Goal: Transaction & Acquisition: Purchase product/service

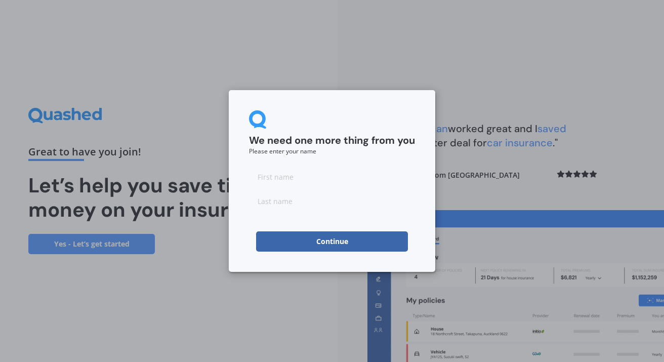
click at [296, 182] on input at bounding box center [332, 176] width 166 height 20
type input "[PERSON_NAME]"
click at [297, 201] on input at bounding box center [332, 201] width 166 height 20
type input "Joshi"
click at [346, 247] on button "Continue" at bounding box center [332, 241] width 152 height 20
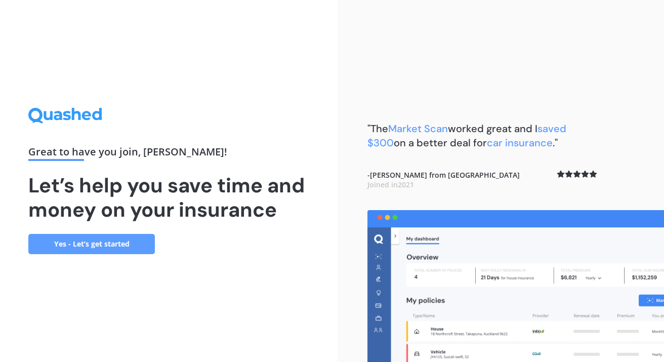
click at [304, 124] on div "Great to have you join , [PERSON_NAME] ! Let’s help you save time and money on …" at bounding box center [168, 181] width 280 height 146
click at [129, 242] on link "Yes - Let’s get started" at bounding box center [91, 244] width 126 height 20
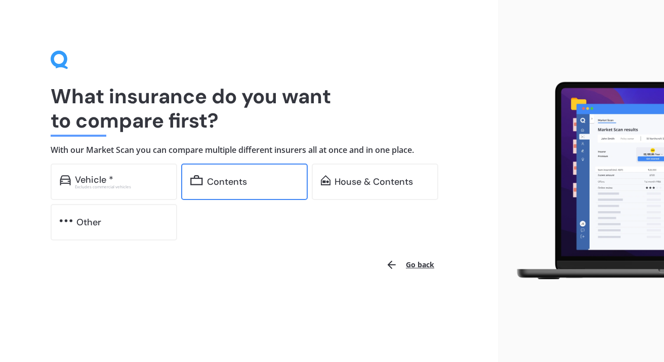
click at [247, 179] on div "Contents" at bounding box center [253, 182] width 92 height 10
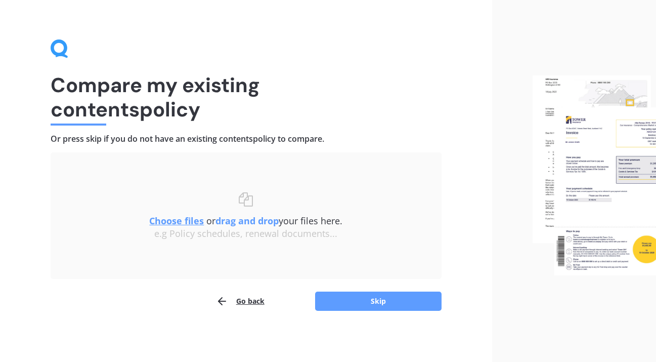
scroll to position [10, 0]
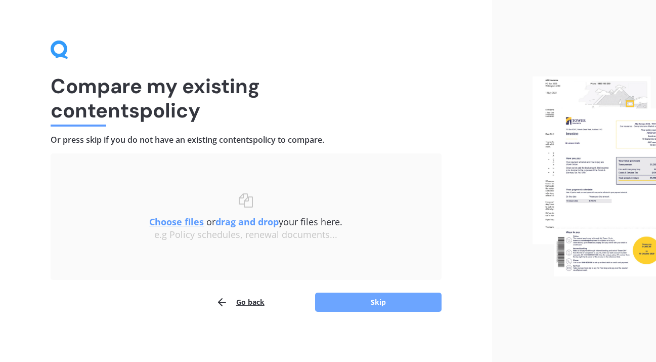
click at [369, 303] on button "Skip" at bounding box center [378, 301] width 126 height 19
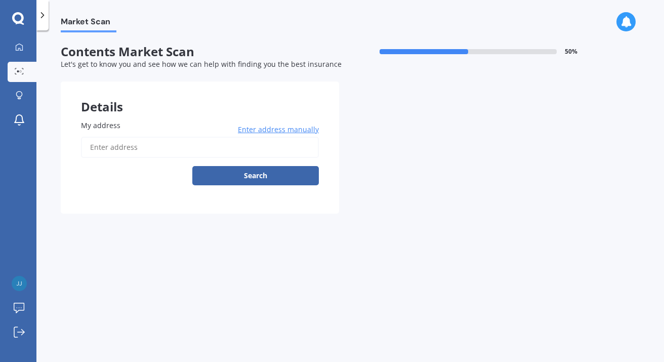
click at [122, 146] on input "My address" at bounding box center [200, 147] width 238 height 21
type input "[STREET_ADDRESS]"
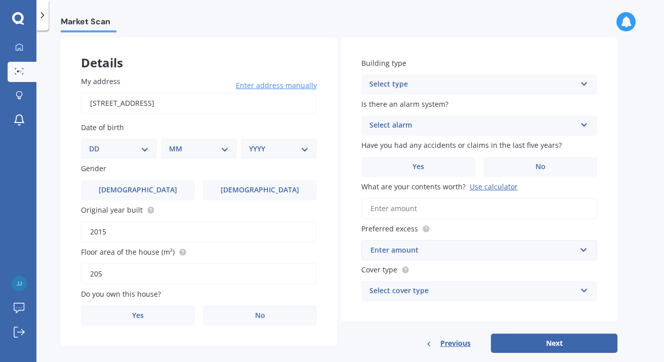
scroll to position [46, 0]
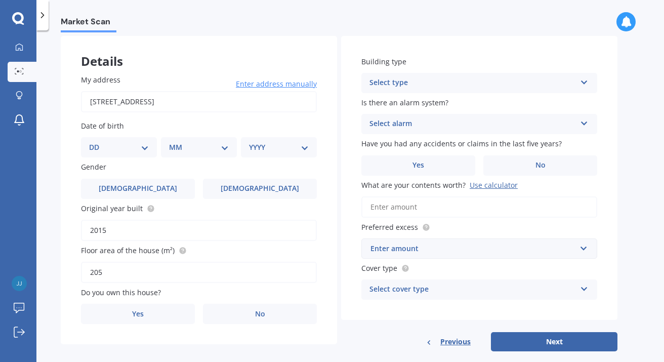
select select "09"
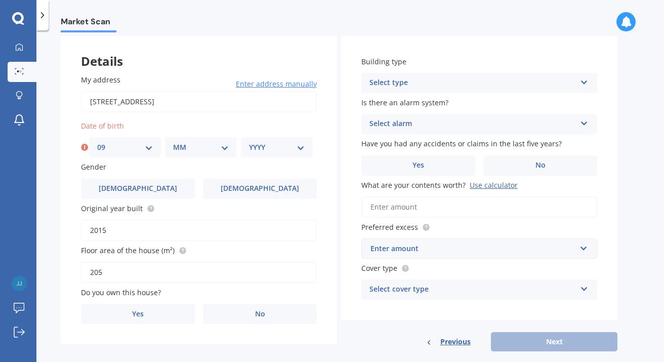
select select "05"
select select "1972"
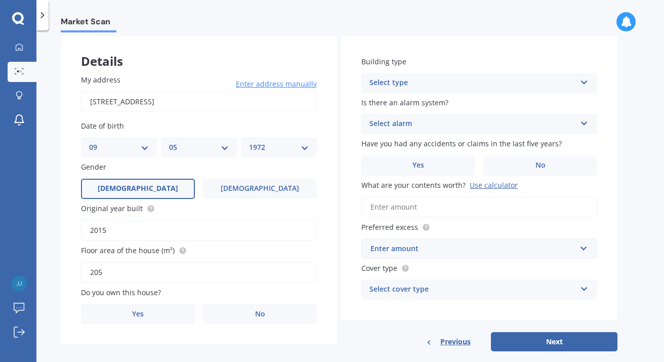
click at [155, 187] on label "[DEMOGRAPHIC_DATA]" at bounding box center [138, 189] width 114 height 20
click at [0, 0] on input "[DEMOGRAPHIC_DATA]" at bounding box center [0, 0] width 0 height 0
click at [111, 230] on input "2015" at bounding box center [199, 230] width 236 height 21
click at [187, 204] on label "Original year built" at bounding box center [197, 208] width 232 height 11
click at [187, 220] on input "2015" at bounding box center [199, 230] width 236 height 21
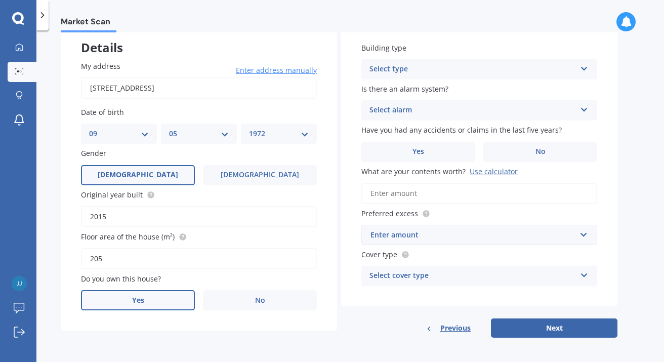
scroll to position [0, 0]
click at [151, 292] on label "Yes" at bounding box center [138, 300] width 114 height 20
click at [0, 0] on input "Yes" at bounding box center [0, 0] width 0 height 0
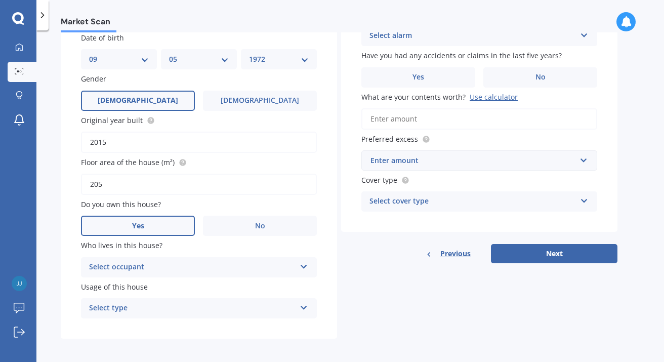
scroll to position [133, 0]
click at [292, 265] on div "Select occupant" at bounding box center [192, 268] width 206 height 12
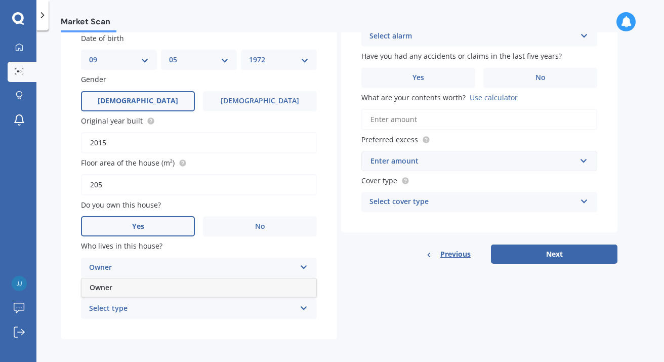
click at [273, 285] on div "Owner" at bounding box center [198, 287] width 235 height 18
click at [270, 307] on div "Select type" at bounding box center [192, 309] width 206 height 12
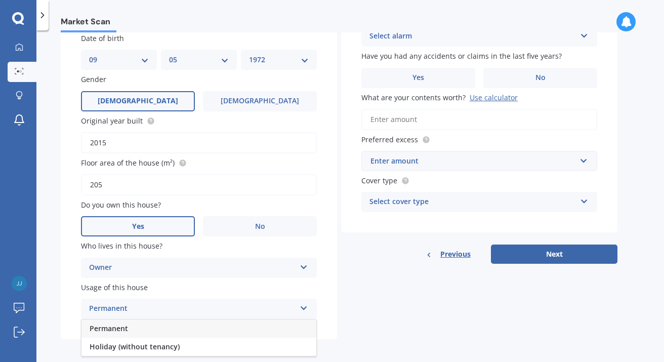
scroll to position [0, 0]
click at [229, 328] on div "Permanent" at bounding box center [198, 328] width 235 height 18
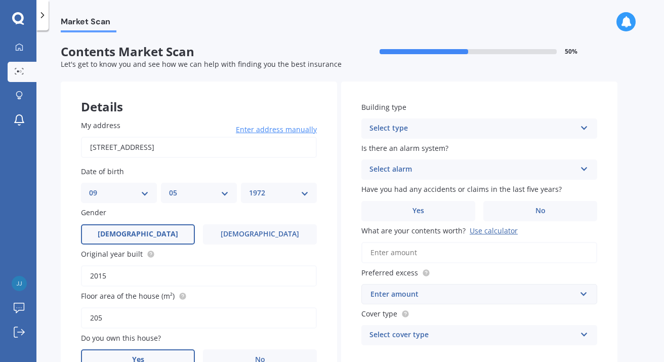
click at [581, 129] on icon at bounding box center [584, 125] width 9 height 7
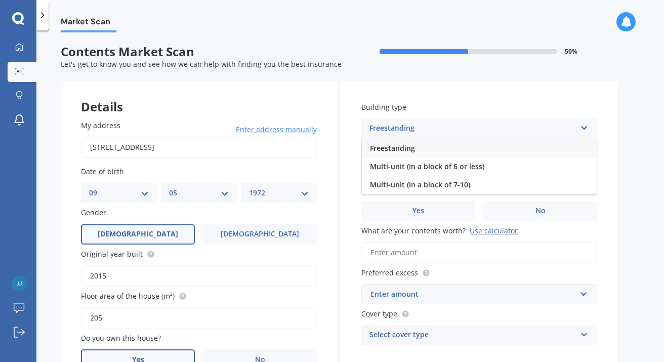
click at [529, 149] on div "Freestanding" at bounding box center [479, 148] width 235 height 18
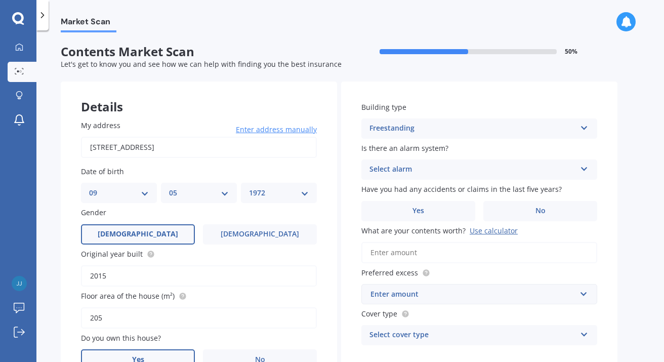
click at [581, 169] on icon at bounding box center [584, 166] width 9 height 7
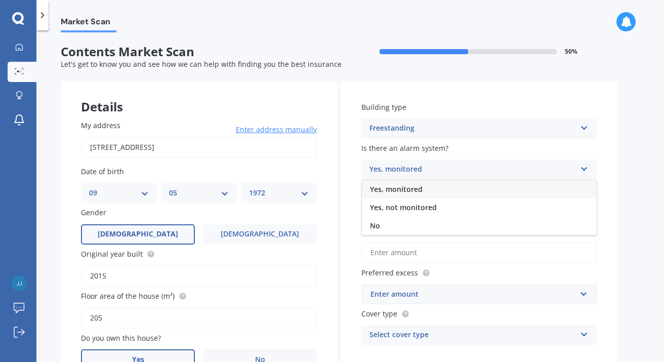
click at [527, 187] on div "Yes, monitored" at bounding box center [479, 189] width 235 height 18
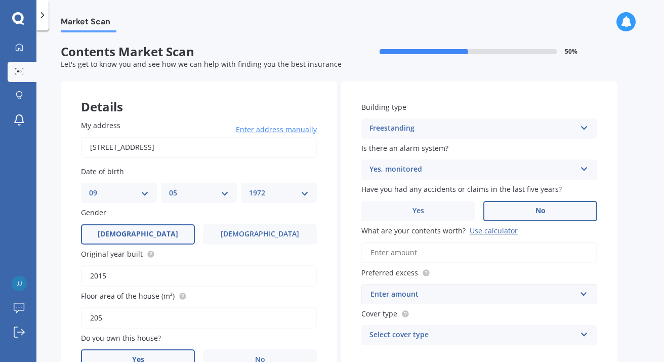
click at [592, 202] on label "No" at bounding box center [540, 211] width 114 height 20
click at [0, 0] on input "No" at bounding box center [0, 0] width 0 height 0
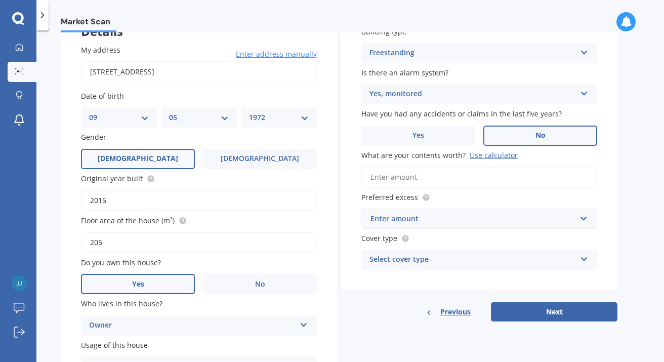
scroll to position [76, 0]
click at [438, 174] on input "What are your contents worth? Use calculator" at bounding box center [479, 175] width 236 height 21
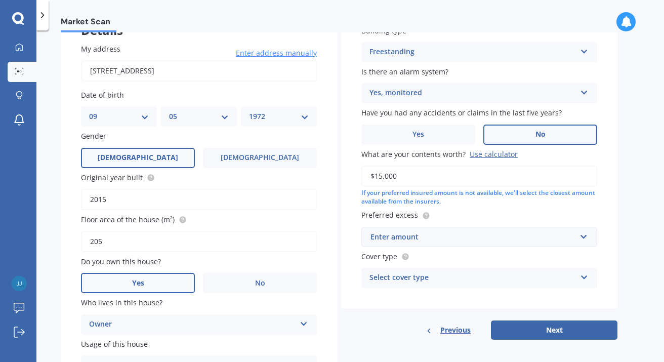
type input "$150,000"
click at [583, 234] on input "text" at bounding box center [475, 236] width 227 height 19
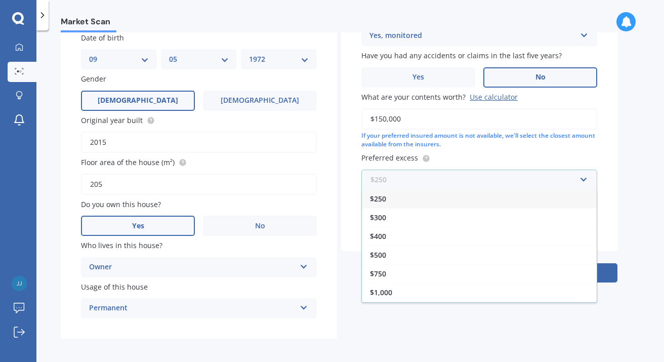
scroll to position [133, 0]
click at [425, 199] on div "$250" at bounding box center [479, 199] width 235 height 19
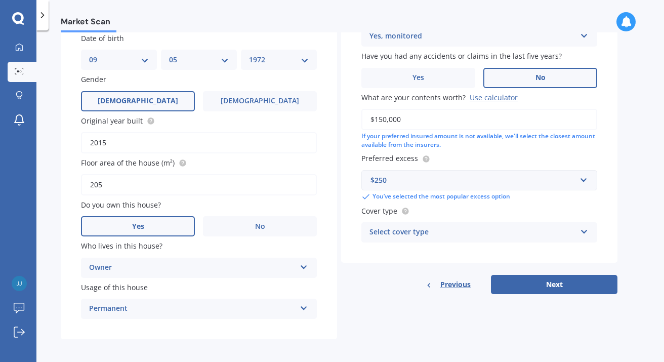
click at [453, 231] on div "Select cover type" at bounding box center [472, 232] width 206 height 12
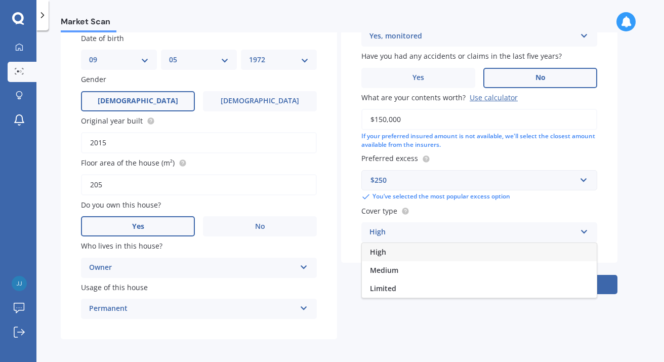
click at [403, 248] on div "High" at bounding box center [479, 252] width 235 height 18
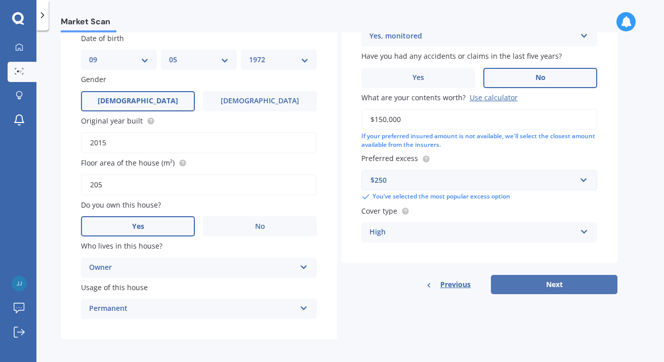
click at [570, 280] on button "Next" at bounding box center [554, 284] width 126 height 19
select select "09"
select select "05"
select select "1972"
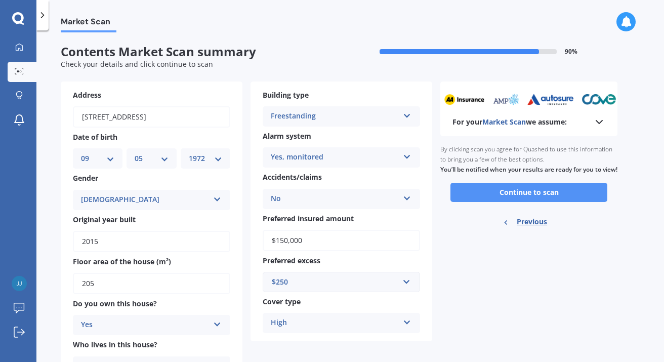
scroll to position [0, 0]
click at [522, 201] on button "Continue to scan" at bounding box center [528, 192] width 157 height 19
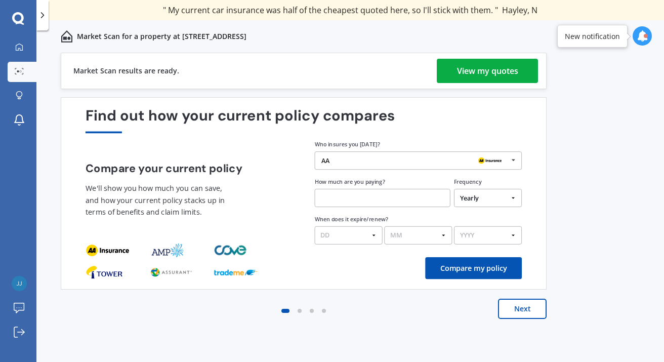
click at [477, 70] on div "View my quotes" at bounding box center [487, 71] width 61 height 24
